Goal: Task Accomplishment & Management: Use online tool/utility

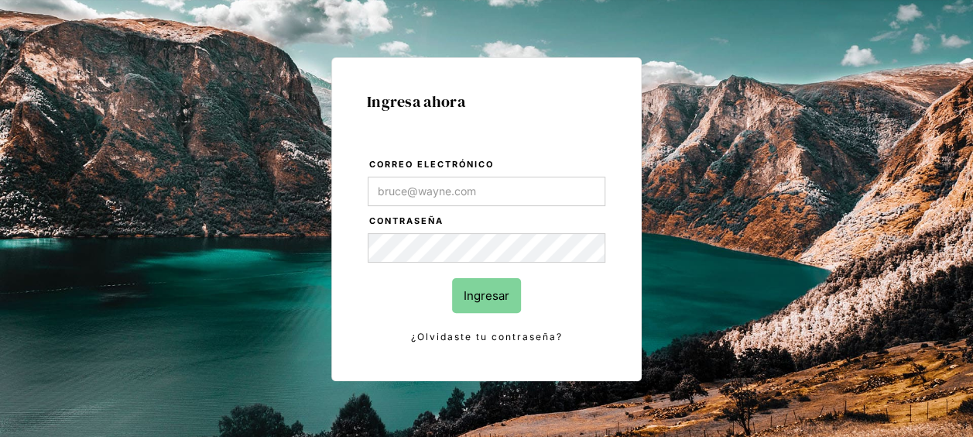
type input "[EMAIL_ADDRESS][DOMAIN_NAME]"
click at [597, 287] on form "Correo electrónico [EMAIL_ADDRESS][DOMAIN_NAME] Contraseña Ingresar ¿Olvidaste …" at bounding box center [486, 250] width 239 height 189
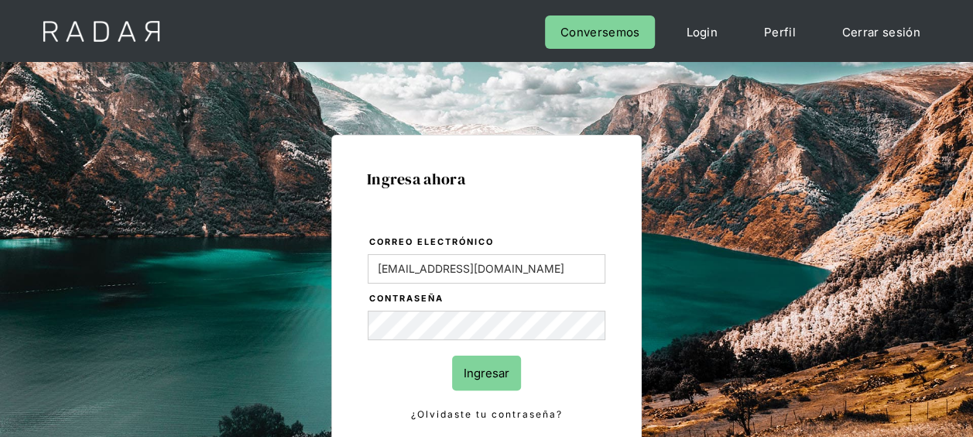
click at [486, 376] on input "Ingresar" at bounding box center [486, 372] width 69 height 35
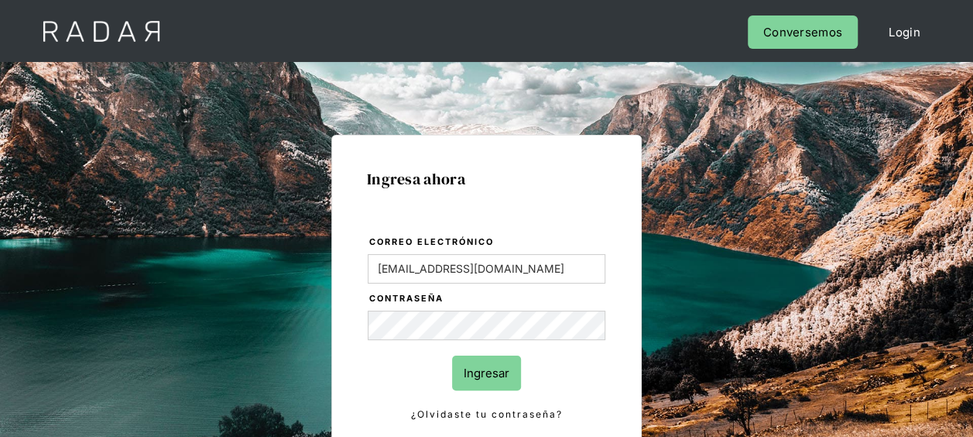
click at [488, 378] on input "Ingresar" at bounding box center [486, 372] width 69 height 35
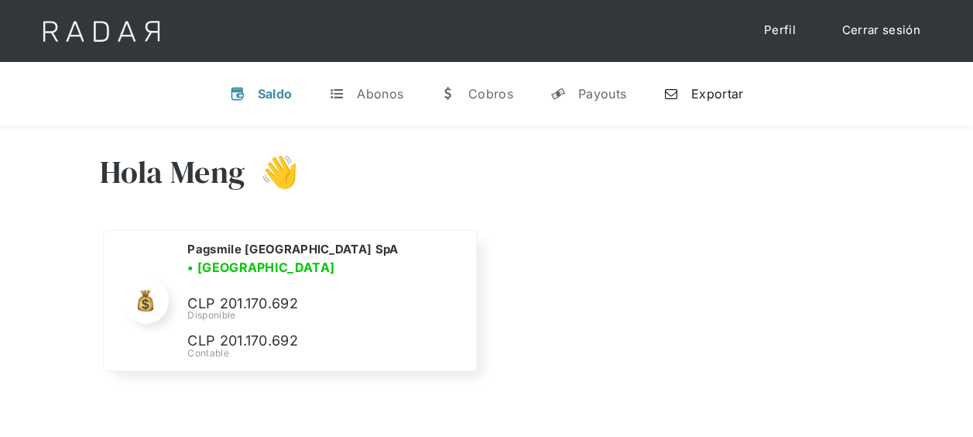
drag, startPoint x: 728, startPoint y: 98, endPoint x: 708, endPoint y: 98, distance: 20.1
click at [728, 98] on div "Exportar" at bounding box center [718, 93] width 52 height 15
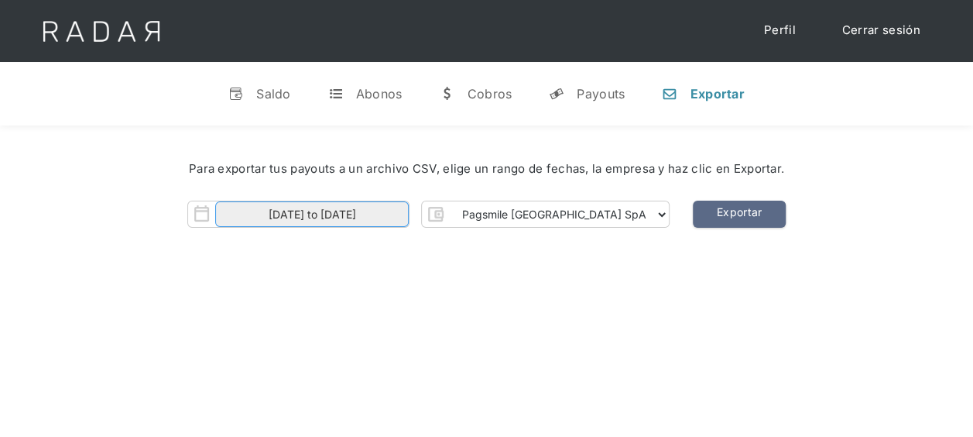
click at [409, 212] on input "01-09-2025 to 19-09-2025" at bounding box center [312, 214] width 194 height 26
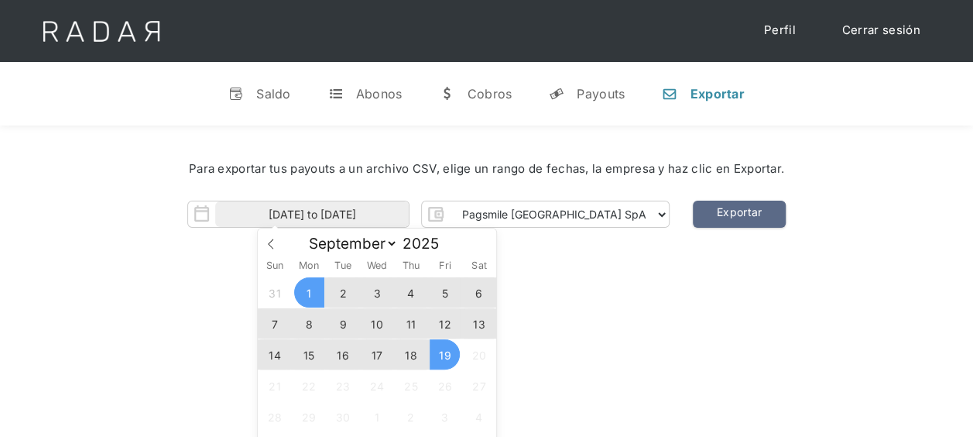
click at [411, 364] on span "18" at bounding box center [411, 354] width 30 height 30
type input "18-09-2025"
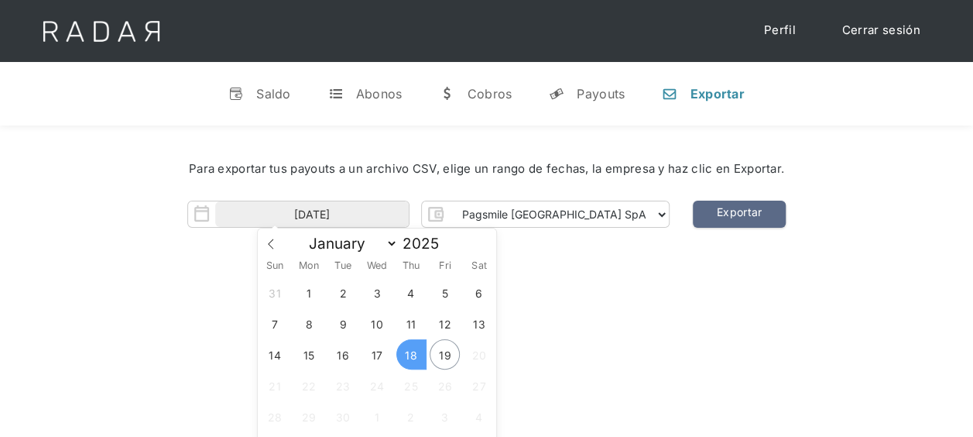
click at [410, 357] on span "18" at bounding box center [411, 354] width 30 height 30
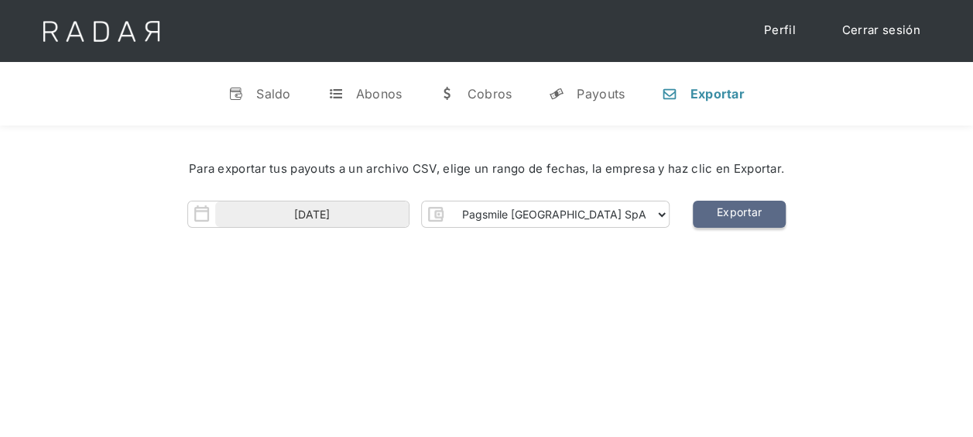
click at [693, 215] on link "Exportar" at bounding box center [739, 214] width 93 height 27
